Goal: Find contact information: Find contact information

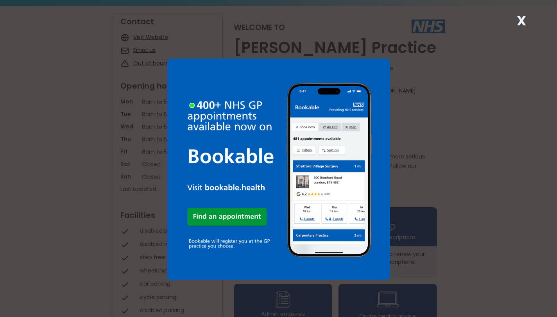
scroll to position [70, 0]
click at [501, 128] on div "X" at bounding box center [278, 158] width 557 height 317
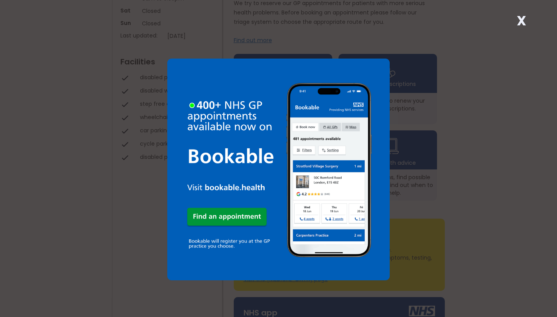
scroll to position [223, 0]
click at [520, 14] on strong "X" at bounding box center [521, 20] width 9 height 19
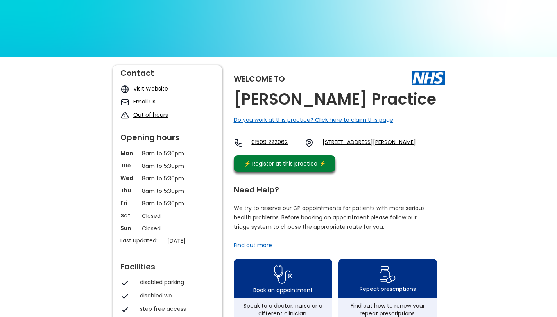
scroll to position [16, 0]
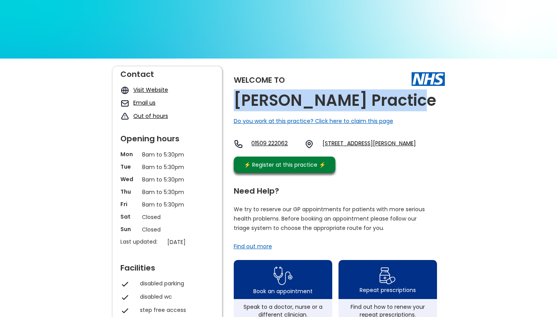
drag, startPoint x: 404, startPoint y: 99, endPoint x: 236, endPoint y: 108, distance: 168.3
click at [236, 108] on h2 "[PERSON_NAME] Practice" at bounding box center [335, 101] width 202 height 18
copy h2 "[PERSON_NAME] Practice"
drag, startPoint x: 383, startPoint y: 165, endPoint x: 334, endPoint y: 144, distance: 52.9
click at [334, 144] on div "01509 222062 [STREET_ADDRESS][PERSON_NAME]" at bounding box center [325, 146] width 182 height 13
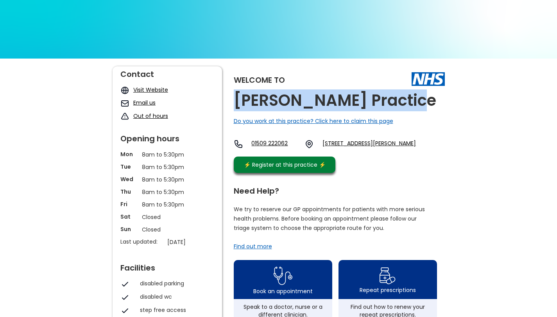
copy link "[STREET_ADDRESS][PERSON_NAME]"
click at [422, 177] on div "Welcome to [PERSON_NAME] Practice Do you work at this practice? Click here to c…" at bounding box center [339, 121] width 211 height 111
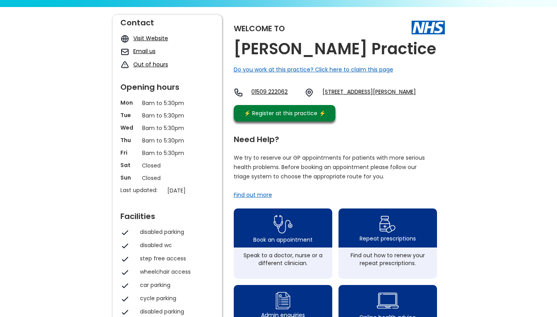
scroll to position [0, 0]
